Goal: Task Accomplishment & Management: Manage account settings

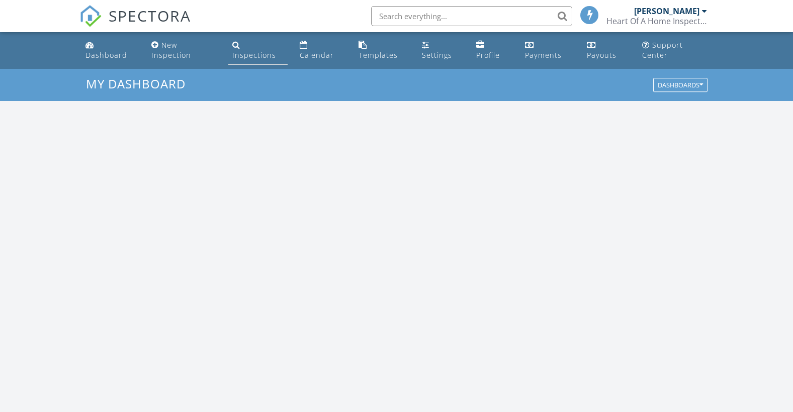
click at [241, 49] on link "Inspections" at bounding box center [258, 50] width 60 height 29
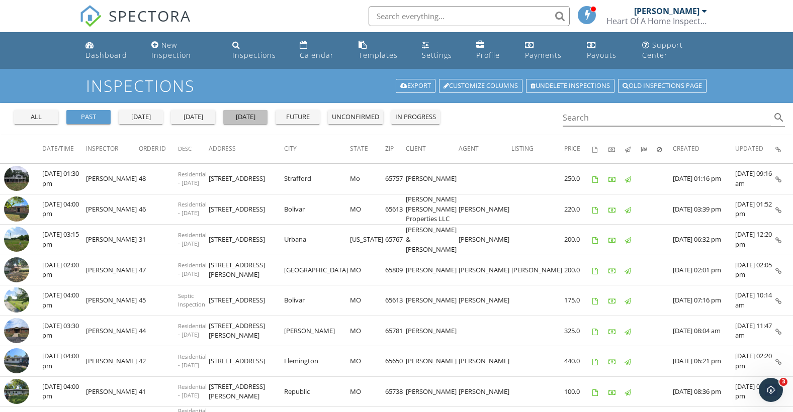
click at [246, 113] on div "tomorrow" at bounding box center [245, 117] width 36 height 10
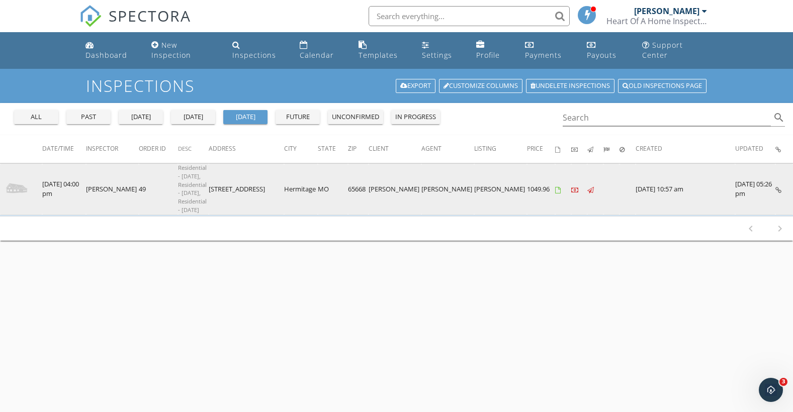
click at [16, 176] on img at bounding box center [16, 188] width 25 height 25
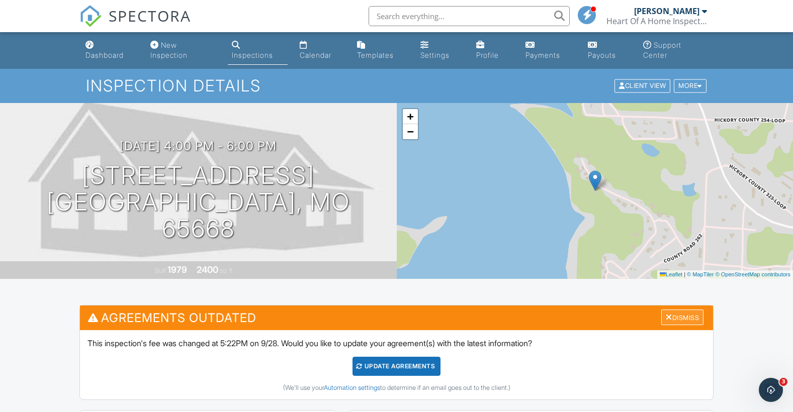
click at [677, 316] on div "Dismiss" at bounding box center [682, 318] width 42 height 16
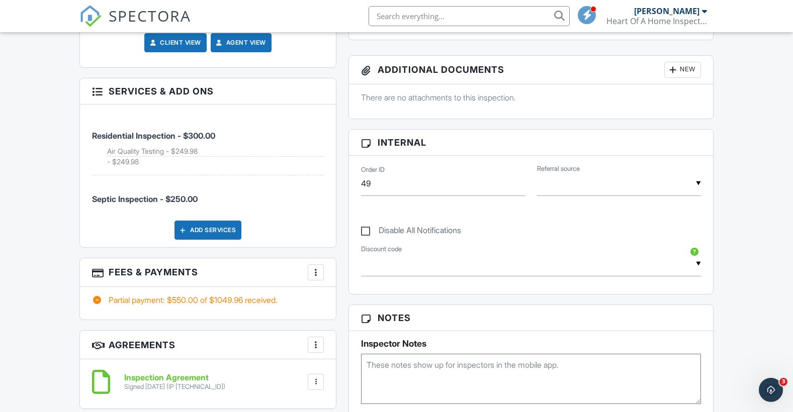
scroll to position [553, 0]
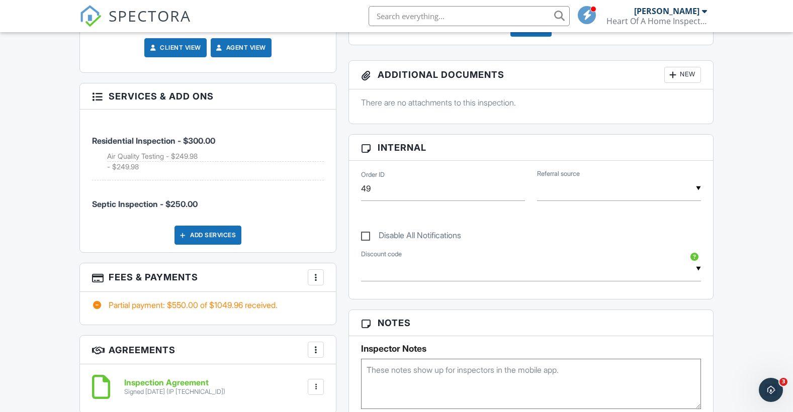
click at [100, 97] on div at bounding box center [97, 95] width 10 height 10
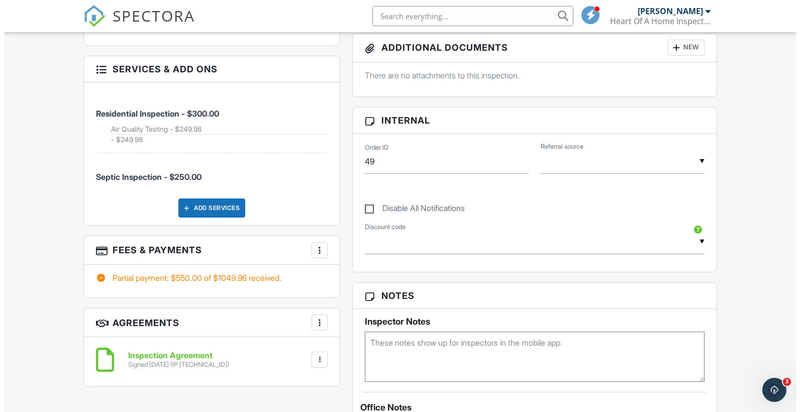
scroll to position [521, 0]
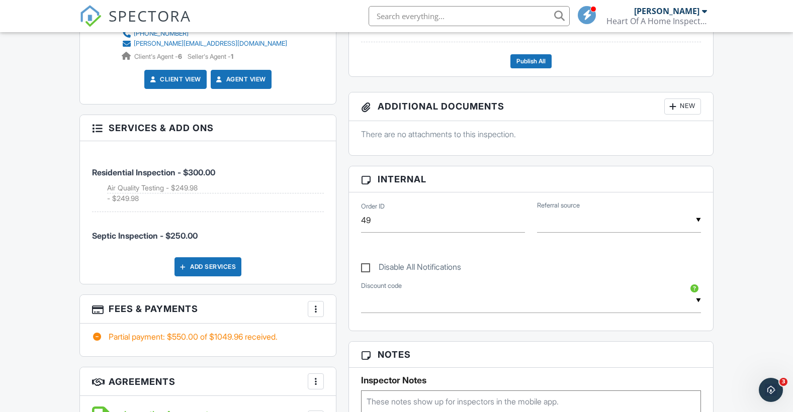
click at [128, 128] on h3 "Services & Add ons" at bounding box center [208, 128] width 256 height 26
click at [150, 186] on li "Air Quality Testing - $249.98" at bounding box center [215, 188] width 217 height 11
click at [196, 263] on div "Add Services" at bounding box center [207, 266] width 67 height 19
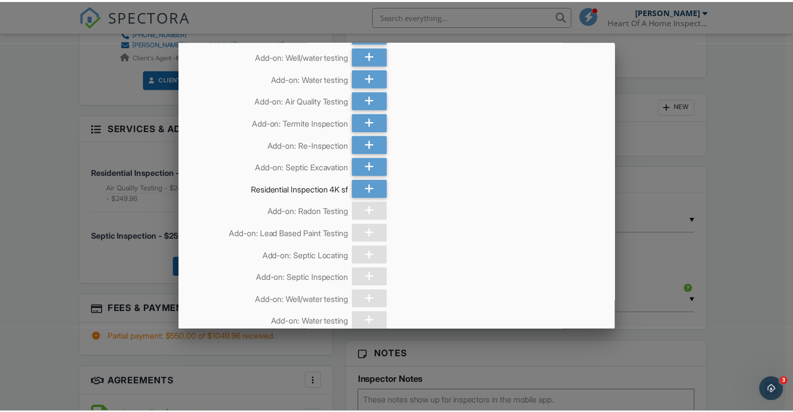
scroll to position [0, 0]
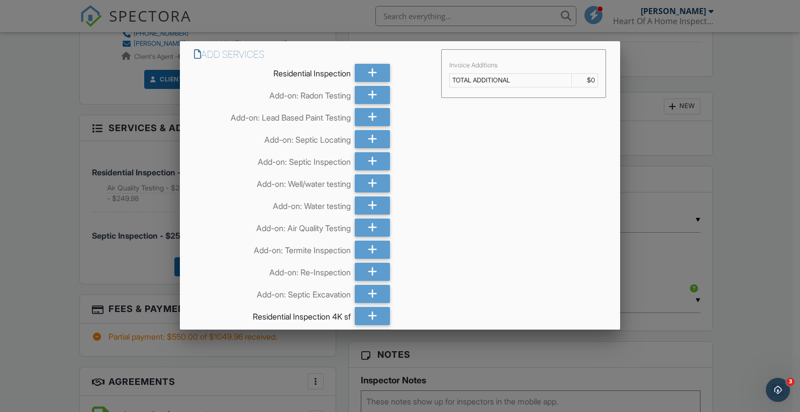
click at [116, 81] on div at bounding box center [400, 207] width 800 height 515
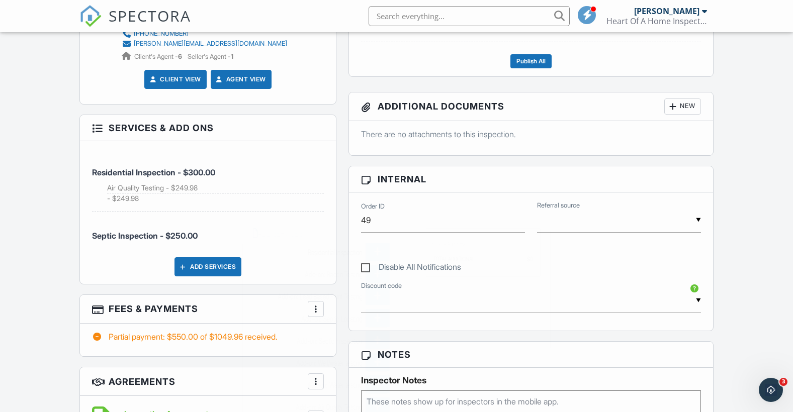
click at [55, 284] on div at bounding box center [396, 207] width 793 height 515
click at [315, 307] on div at bounding box center [316, 309] width 10 height 10
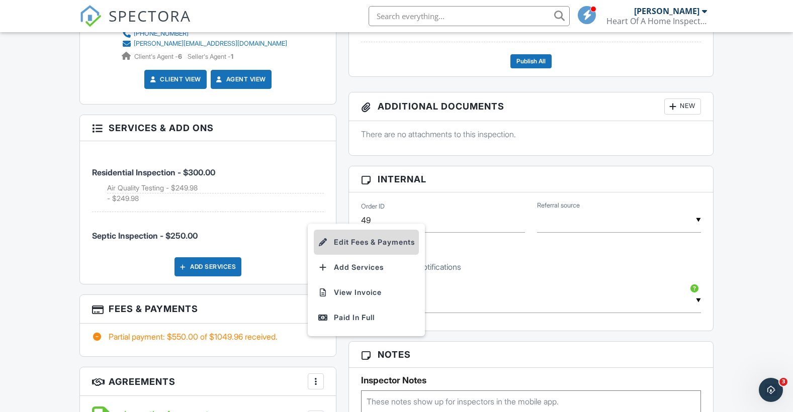
click at [353, 242] on li "Edit Fees & Payments" at bounding box center [366, 242] width 105 height 25
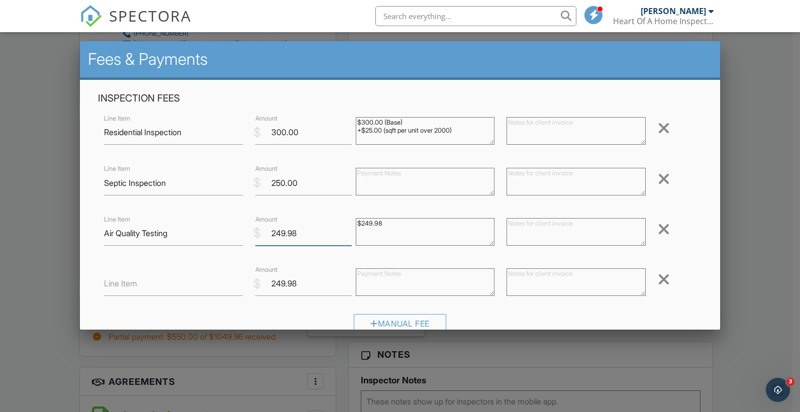
click at [295, 233] on input "249.98" at bounding box center [303, 233] width 97 height 25
type input "2"
type input "150.00"
click at [298, 284] on input "249.98" at bounding box center [303, 283] width 97 height 25
type input "2"
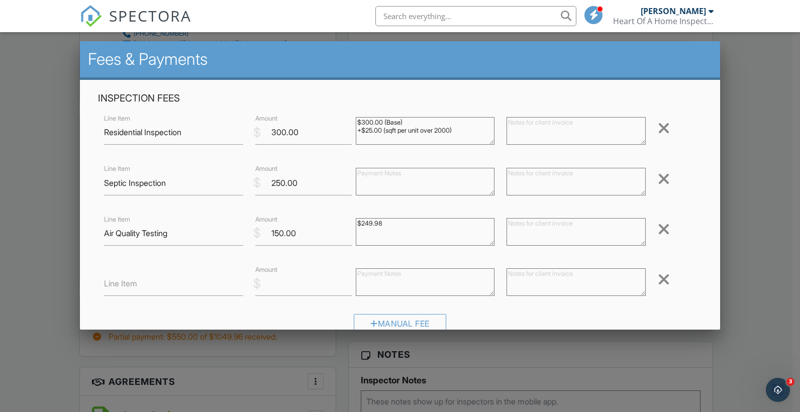
click at [385, 224] on textarea "$249.98" at bounding box center [425, 232] width 139 height 28
type textarea "$"
type textarea "150.00"
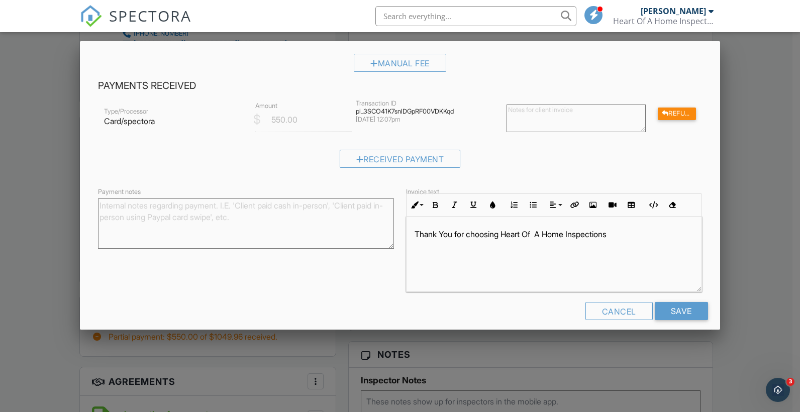
scroll to position [270, 0]
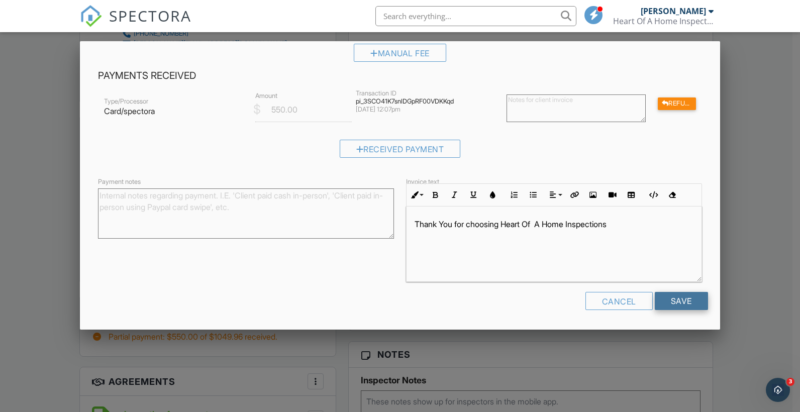
click at [672, 302] on input "Save" at bounding box center [681, 301] width 53 height 18
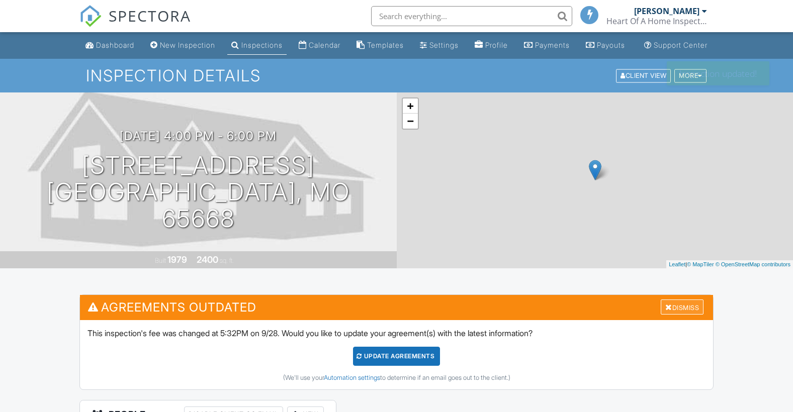
click at [673, 315] on div "Dismiss" at bounding box center [682, 308] width 43 height 16
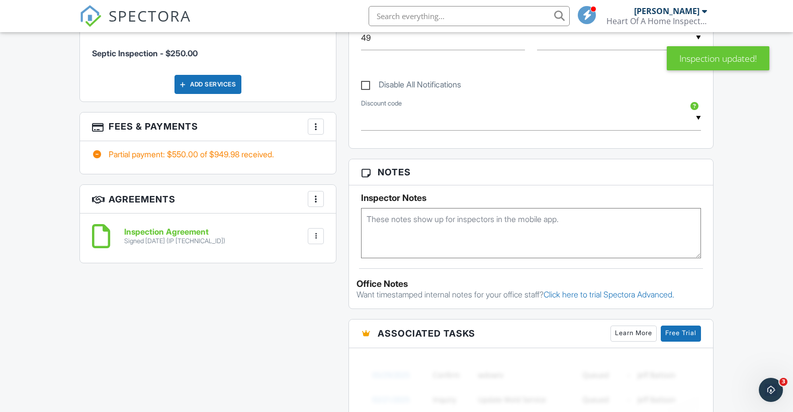
click at [96, 152] on div at bounding box center [97, 154] width 10 height 10
click at [315, 125] on div at bounding box center [316, 127] width 10 height 10
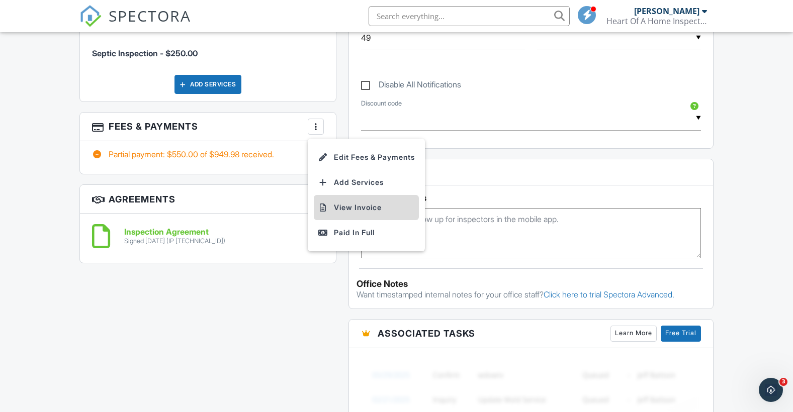
click at [351, 207] on li "View Invoice" at bounding box center [366, 207] width 105 height 25
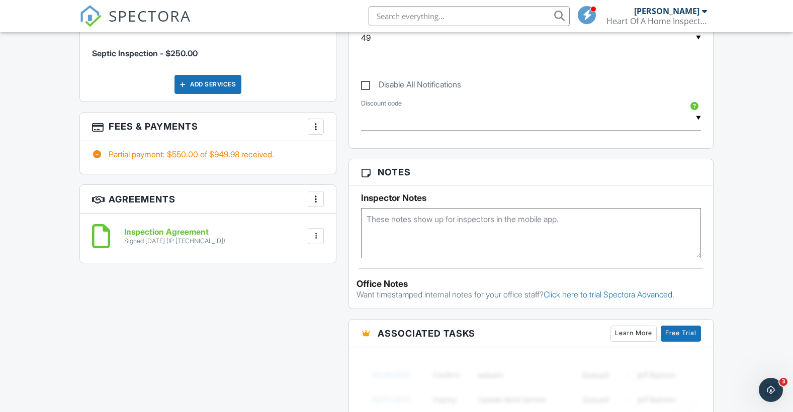
click at [317, 128] on div at bounding box center [316, 127] width 10 height 10
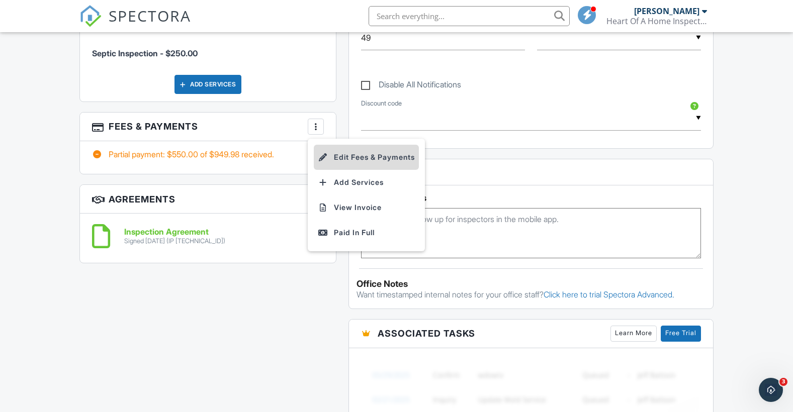
click at [341, 156] on li "Edit Fees & Payments" at bounding box center [366, 157] width 105 height 25
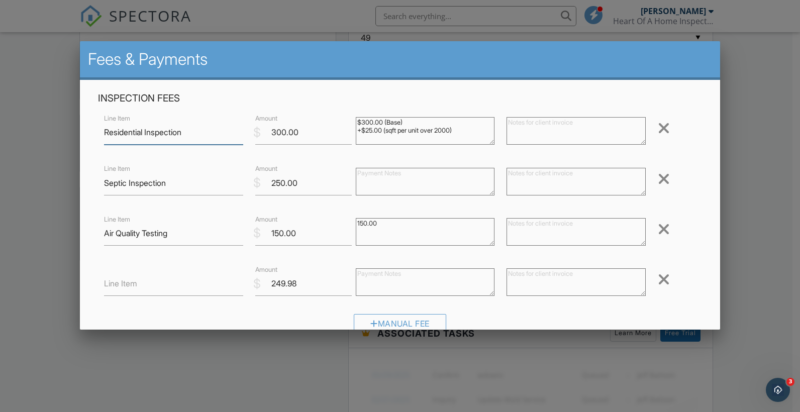
scroll to position [101, 0]
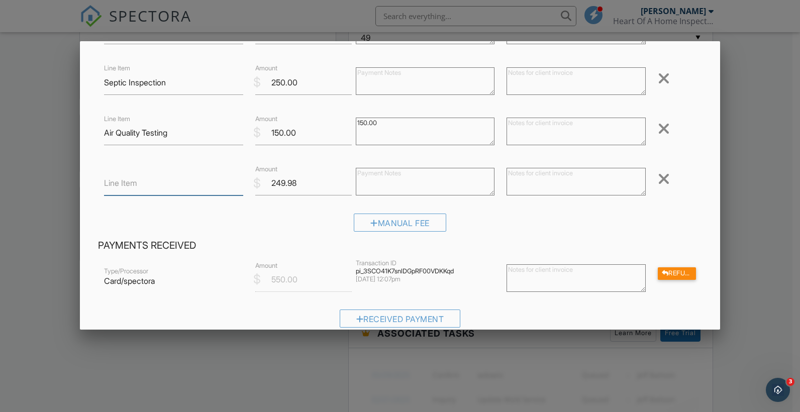
click at [140, 182] on input "Line Item" at bounding box center [173, 183] width 139 height 25
click at [305, 184] on input "249.98" at bounding box center [303, 183] width 97 height 25
type input "2"
click at [658, 177] on div at bounding box center [664, 179] width 12 height 16
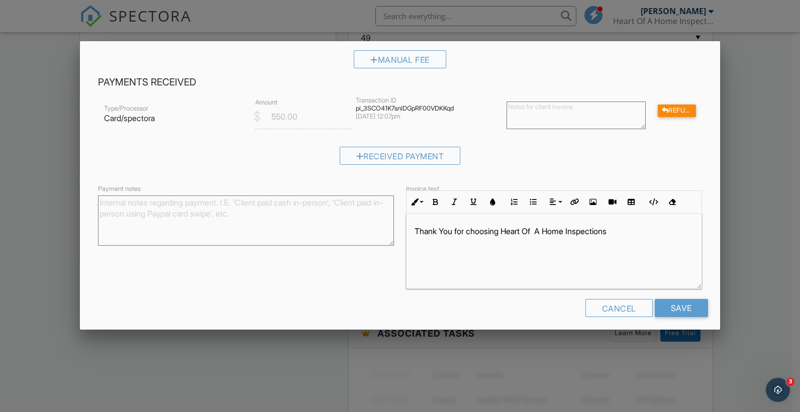
scroll to position [220, 0]
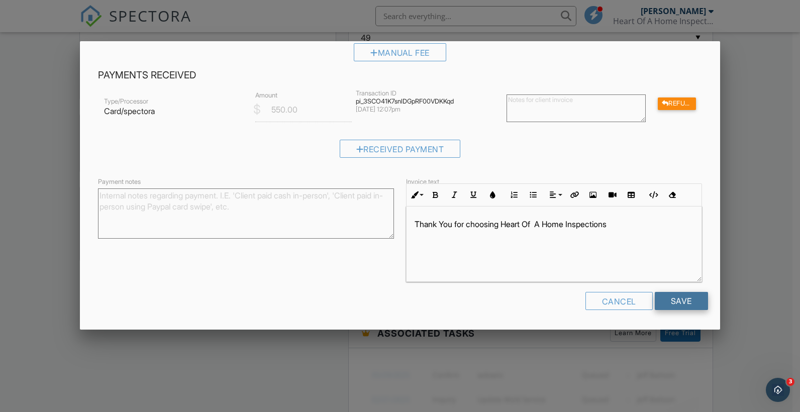
click at [668, 299] on input "Save" at bounding box center [681, 301] width 53 height 18
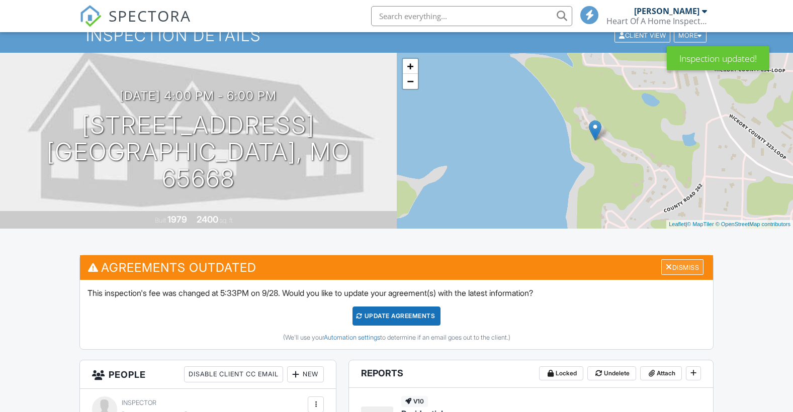
click at [673, 266] on div "Dismiss" at bounding box center [682, 267] width 42 height 16
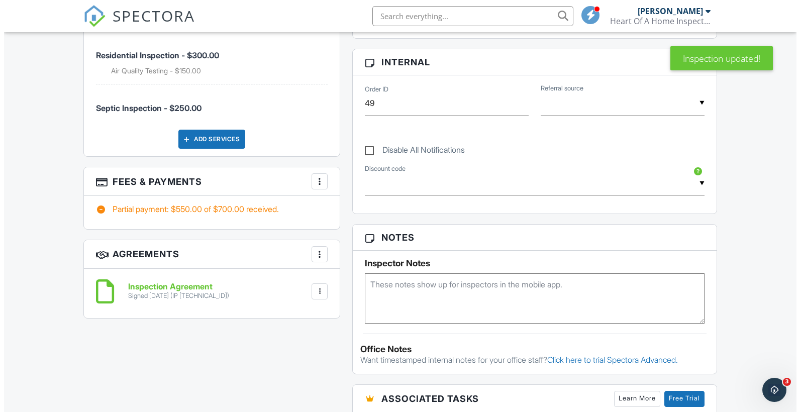
scroll to position [654, 0]
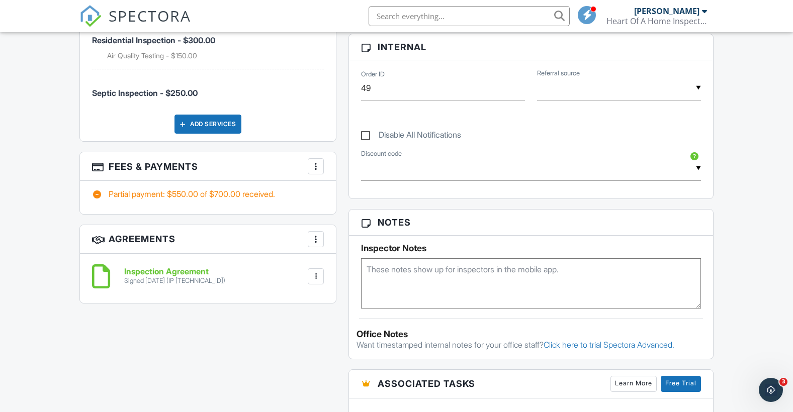
click at [314, 165] on div at bounding box center [316, 166] width 10 height 10
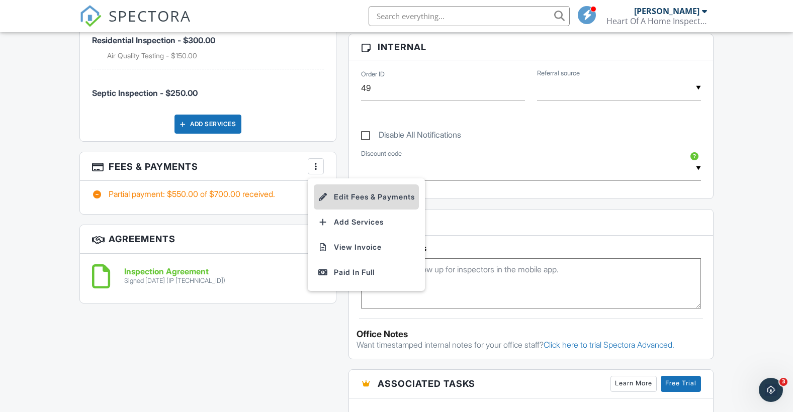
click at [344, 193] on li "Edit Fees & Payments" at bounding box center [366, 197] width 105 height 25
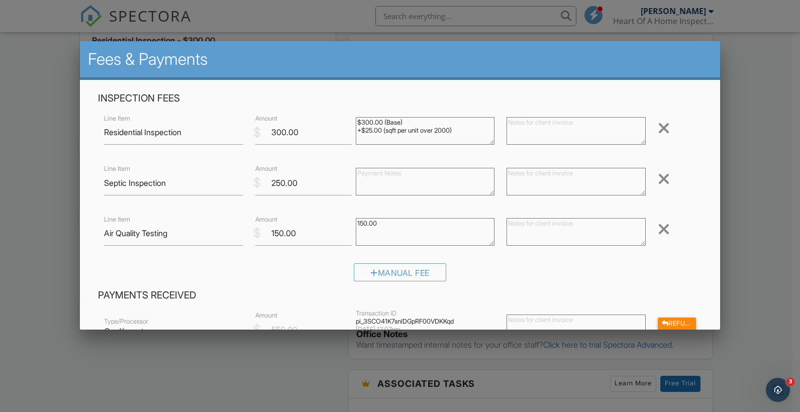
click at [458, 129] on textarea "$300.00 (Base) +$25.00 (sqft per unit over 2000)" at bounding box center [425, 131] width 139 height 28
type textarea "$300.00 (Base)"
click at [251, 88] on div "Inspection Fees Line Item Residential Inspection $ Amount 300.00 $300.00 (Base)…" at bounding box center [400, 315] width 641 height 470
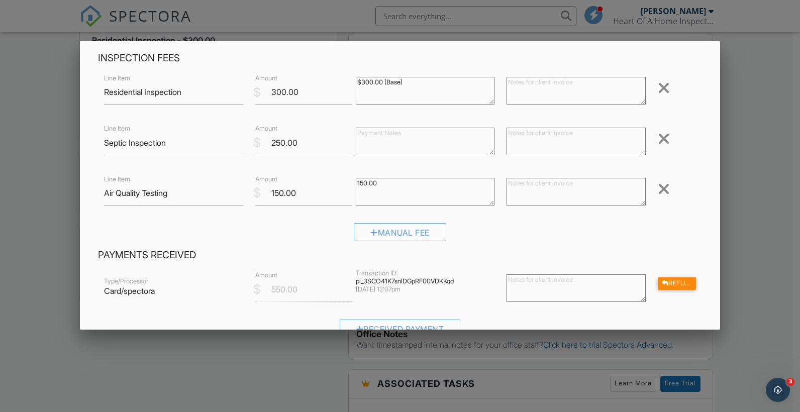
scroll to position [101, 0]
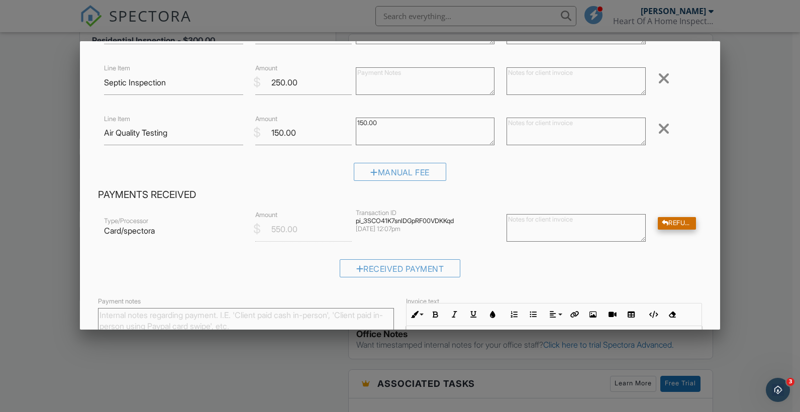
click at [670, 221] on div "Refund" at bounding box center [677, 223] width 38 height 13
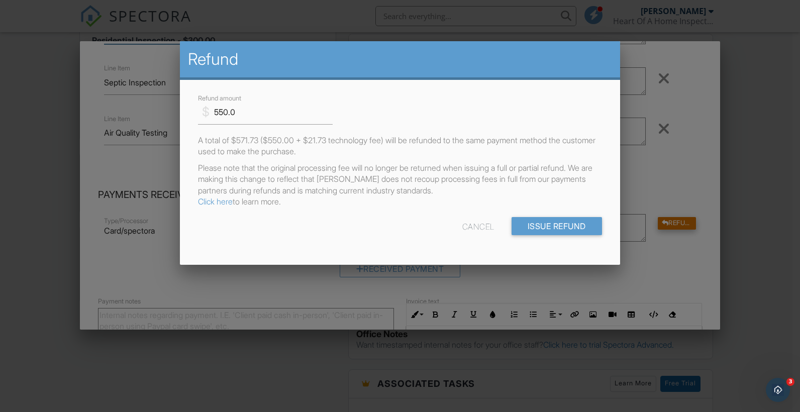
scroll to position [79, 0]
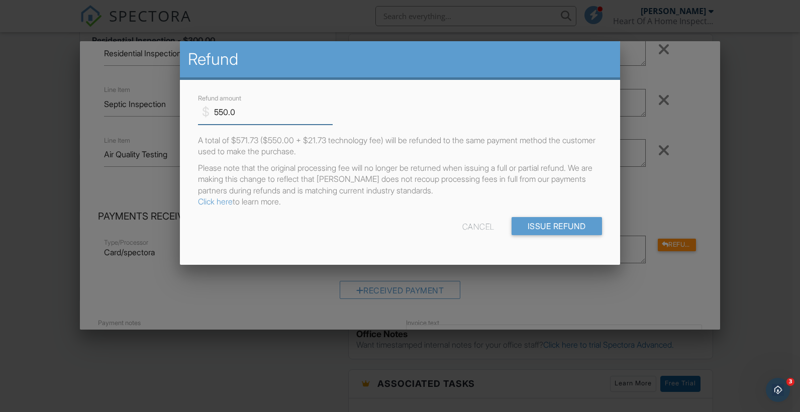
click at [240, 111] on input "550.0" at bounding box center [265, 112] width 135 height 25
type input "5"
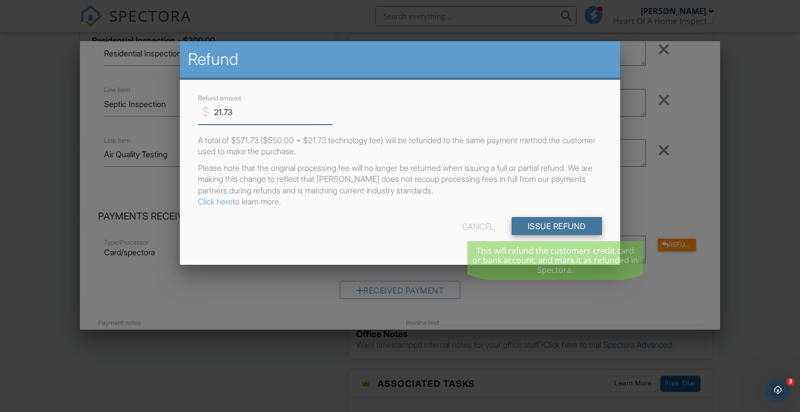
type input "21.73"
click at [539, 221] on input "Issue Refund" at bounding box center [557, 226] width 90 height 18
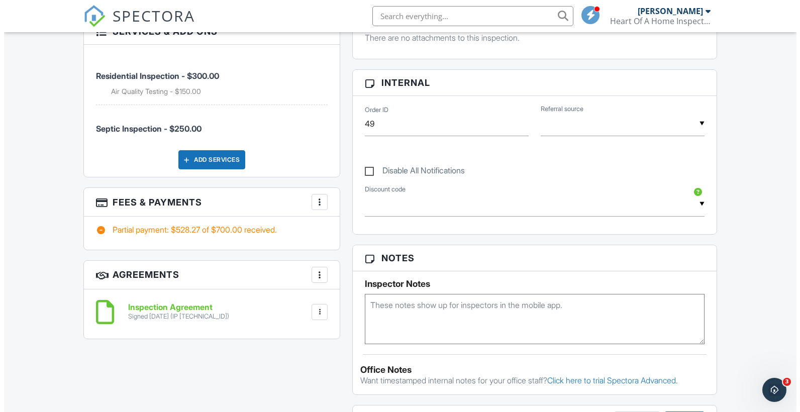
scroll to position [622, 0]
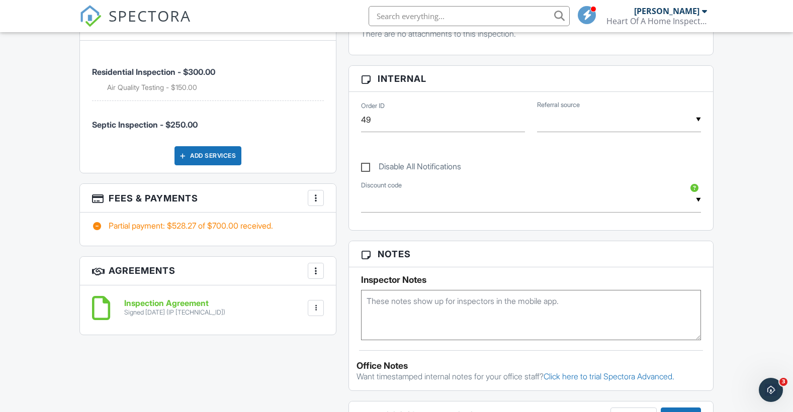
click at [316, 196] on div at bounding box center [316, 198] width 10 height 10
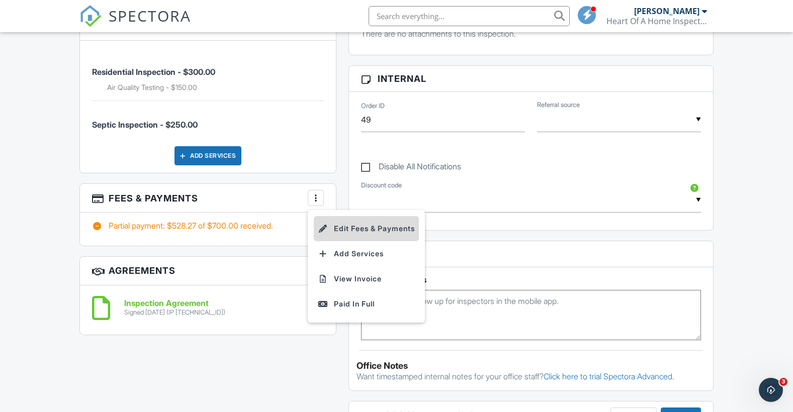
click at [346, 226] on li "Edit Fees & Payments" at bounding box center [366, 228] width 105 height 25
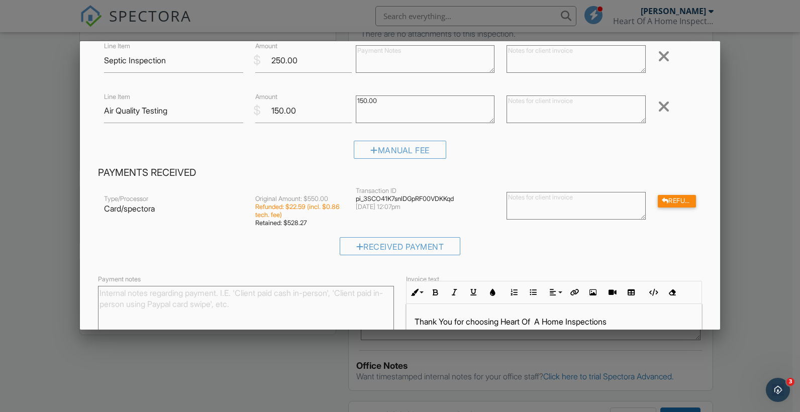
scroll to position [220, 0]
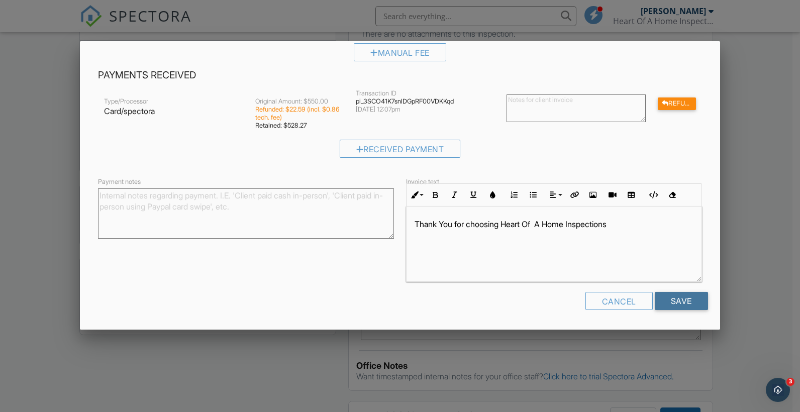
click at [665, 298] on input "Save" at bounding box center [681, 301] width 53 height 18
